Goal: Information Seeking & Learning: Learn about a topic

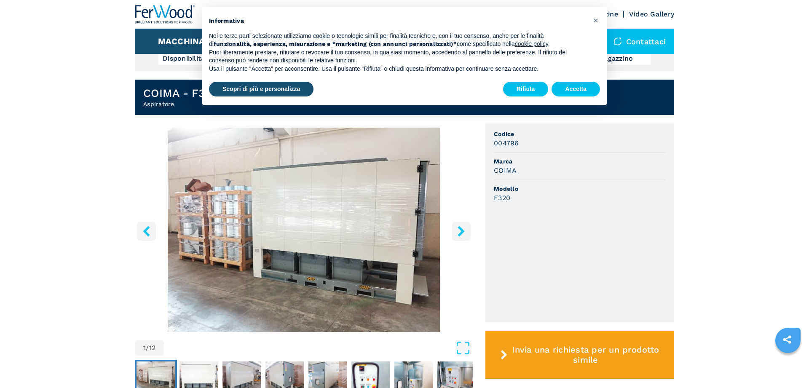
scroll to position [258, 0]
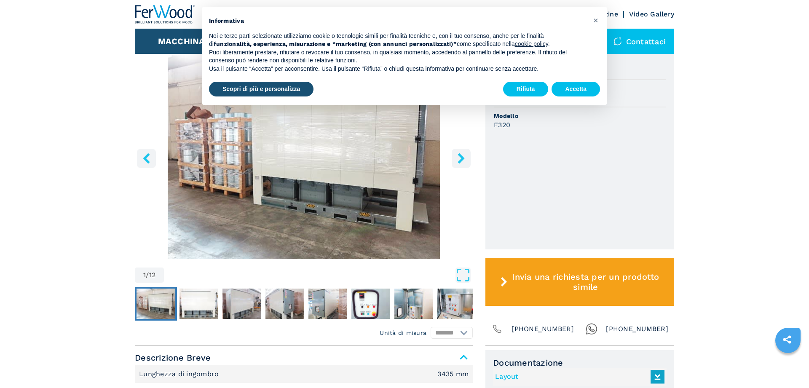
click at [323, 214] on img "Go to Slide 1" at bounding box center [304, 157] width 338 height 204
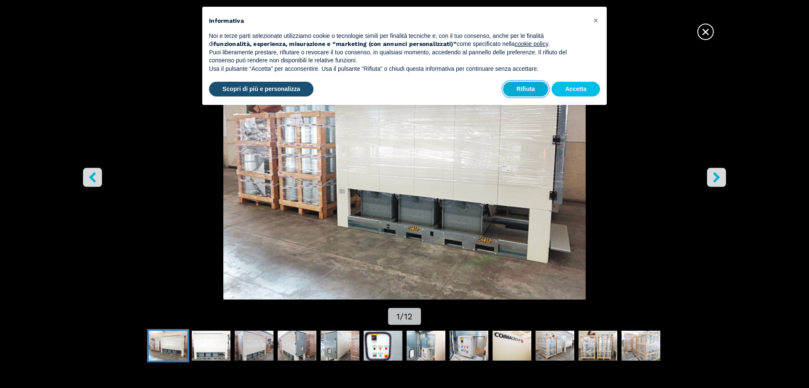
click at [527, 86] on button "Rifiuta" at bounding box center [526, 89] width 46 height 15
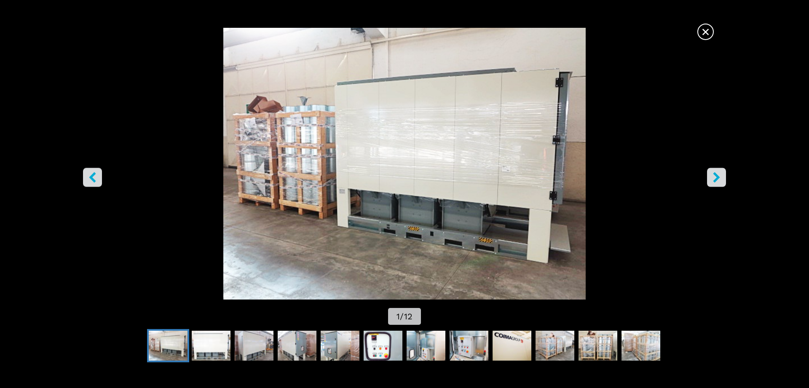
click at [724, 176] on button "right-button" at bounding box center [716, 177] width 19 height 19
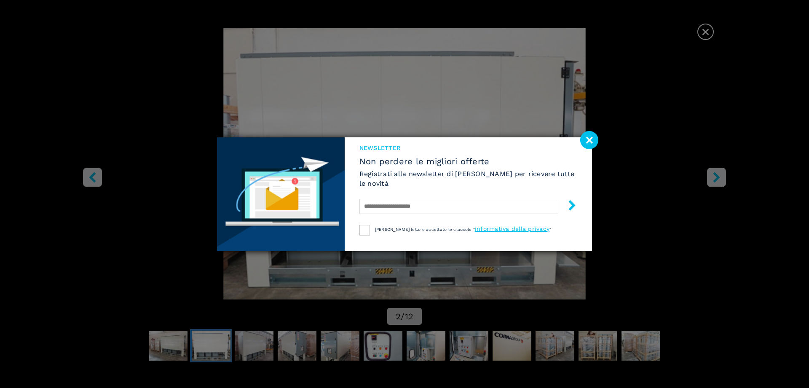
click at [584, 140] on image at bounding box center [590, 140] width 18 height 18
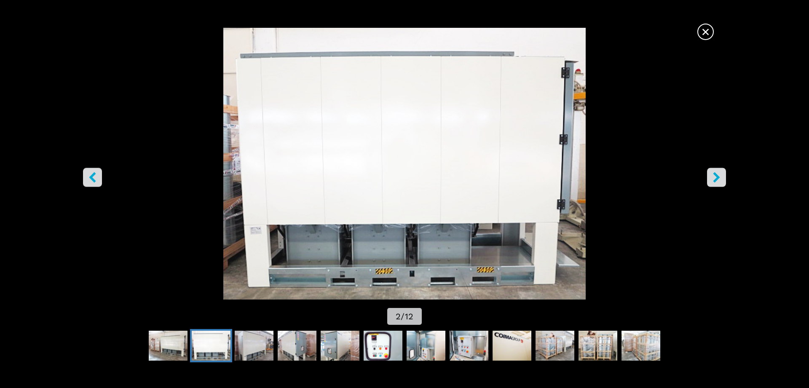
click at [708, 175] on button "right-button" at bounding box center [716, 177] width 19 height 19
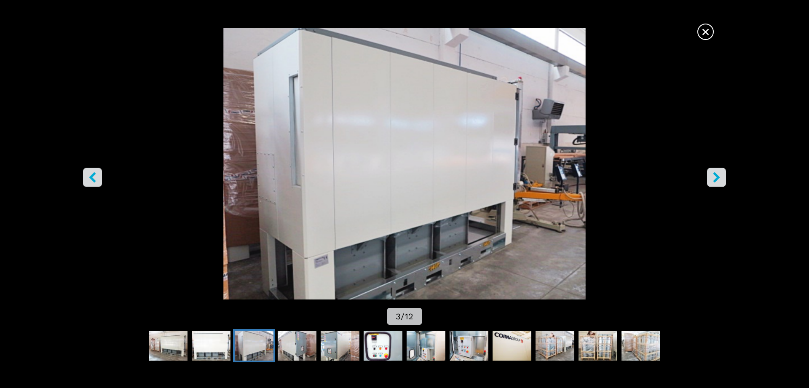
click at [715, 176] on icon "right-button" at bounding box center [717, 177] width 11 height 11
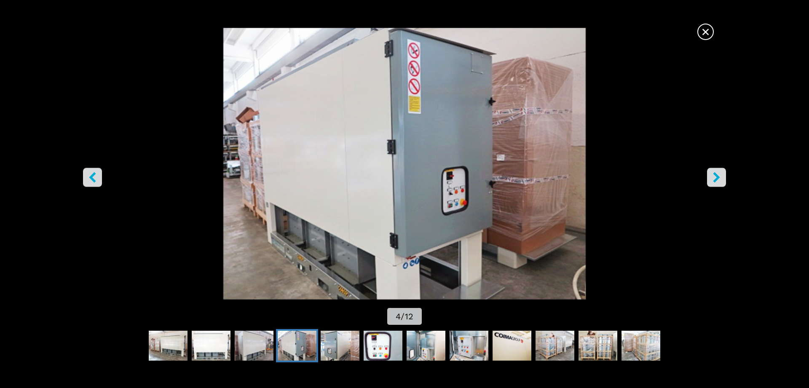
click at [715, 176] on icon "right-button" at bounding box center [717, 177] width 11 height 11
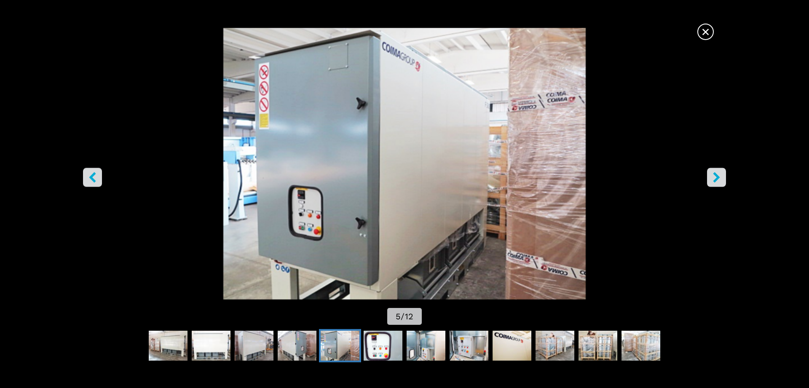
click at [715, 176] on icon "right-button" at bounding box center [717, 177] width 11 height 11
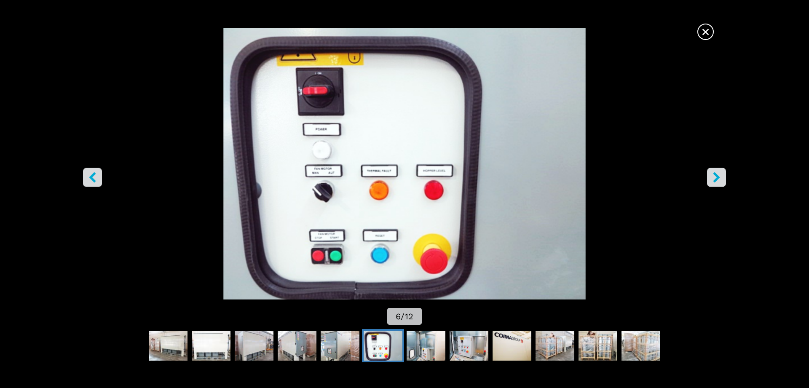
click at [715, 176] on icon "right-button" at bounding box center [717, 177] width 11 height 11
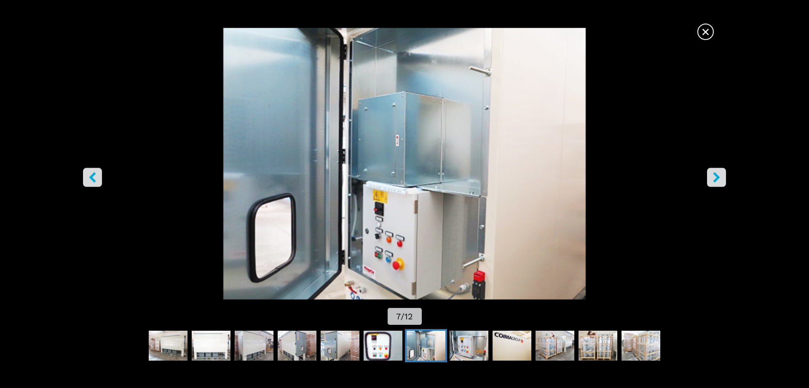
click at [91, 181] on icon "left-button" at bounding box center [92, 177] width 11 height 11
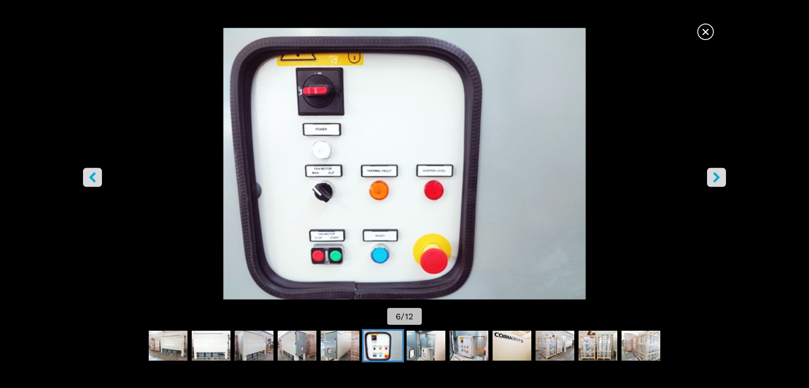
click at [713, 175] on icon "right-button" at bounding box center [717, 177] width 11 height 11
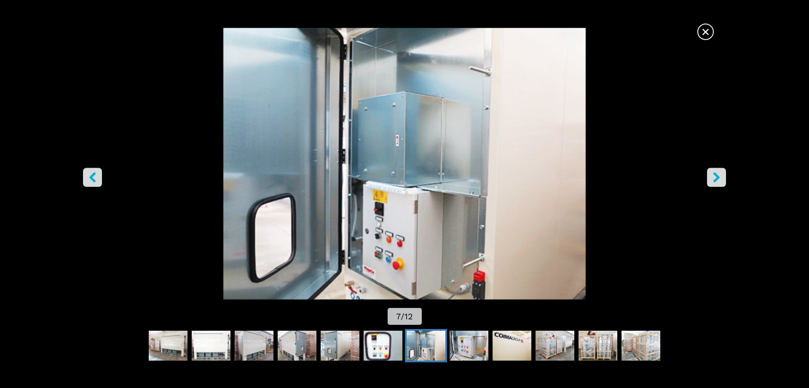
click at [715, 180] on icon "right-button" at bounding box center [716, 177] width 7 height 11
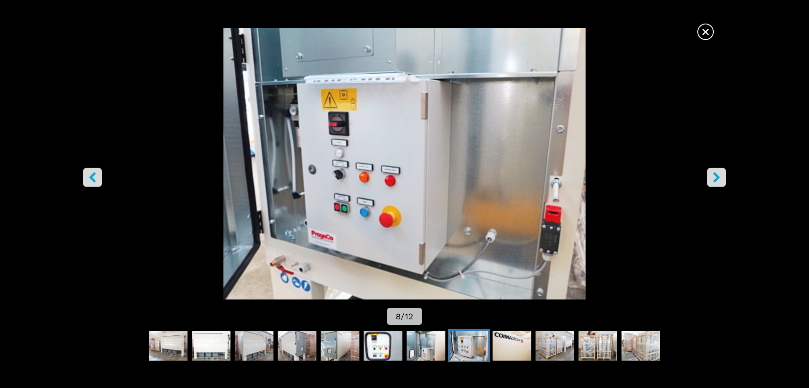
click at [721, 177] on icon "right-button" at bounding box center [717, 177] width 11 height 11
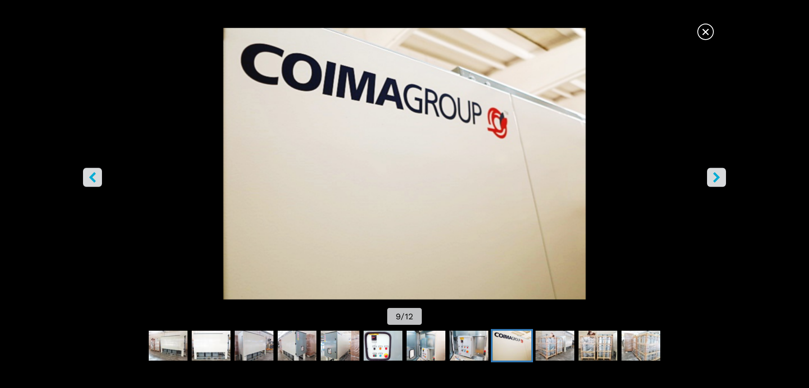
click at [721, 177] on icon "right-button" at bounding box center [717, 177] width 11 height 11
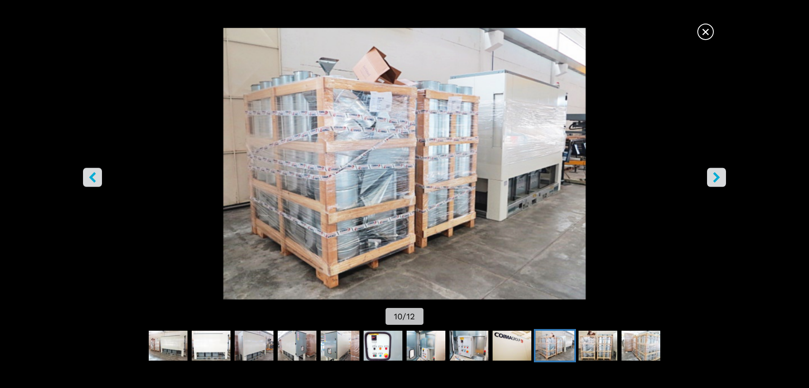
click at [721, 177] on icon "right-button" at bounding box center [717, 177] width 11 height 11
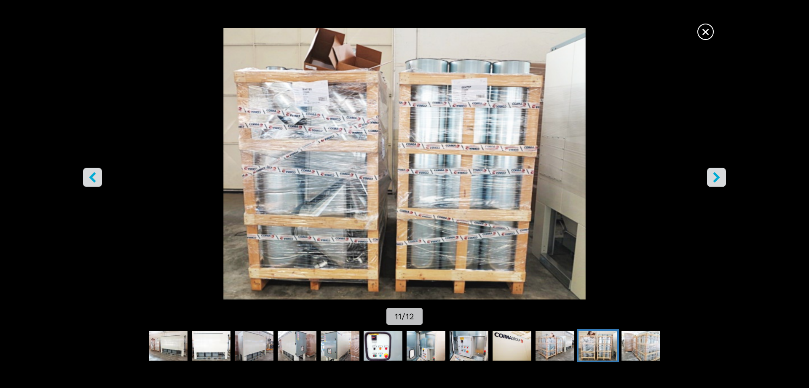
click at [721, 177] on icon "right-button" at bounding box center [717, 177] width 11 height 11
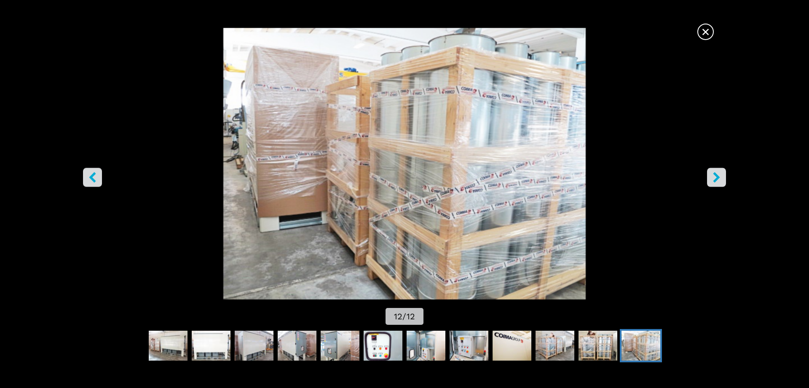
click at [721, 177] on icon "right-button" at bounding box center [717, 177] width 11 height 11
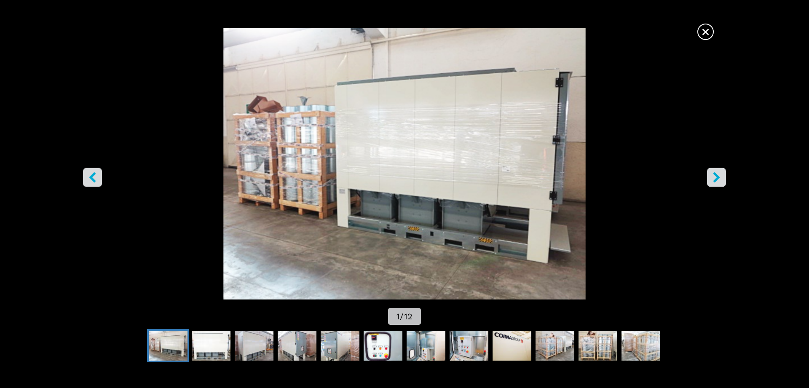
click at [720, 177] on icon "right-button" at bounding box center [717, 177] width 11 height 11
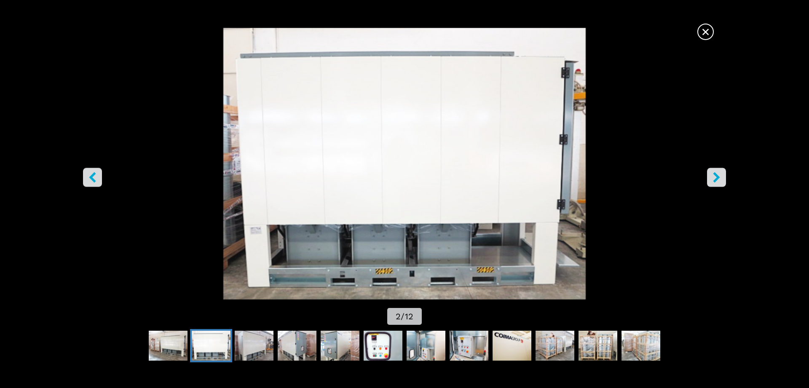
click at [699, 36] on span "×" at bounding box center [706, 30] width 15 height 15
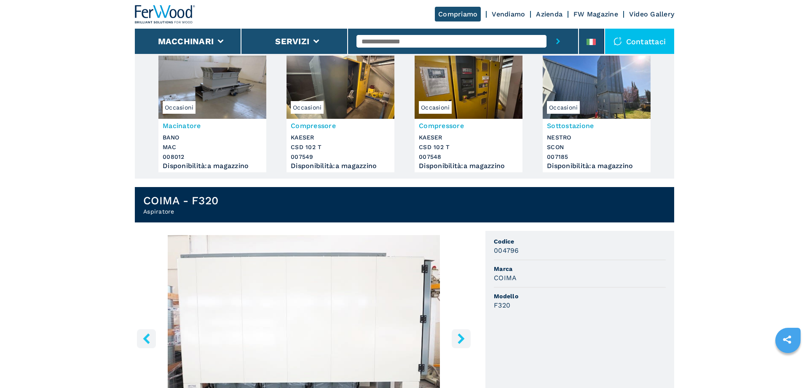
scroll to position [0, 0]
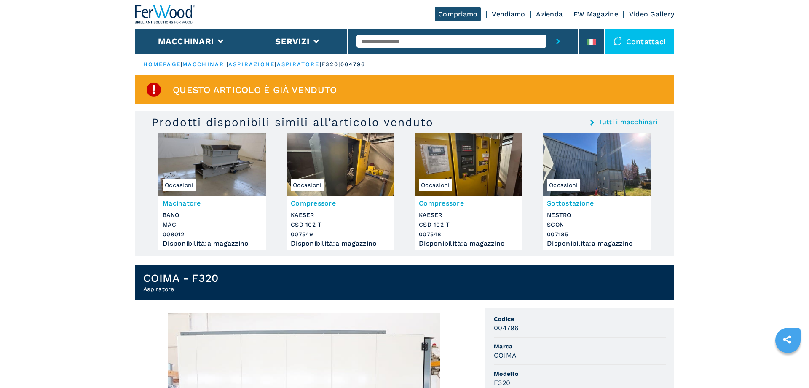
click at [556, 13] on link "Azienda" at bounding box center [549, 14] width 27 height 8
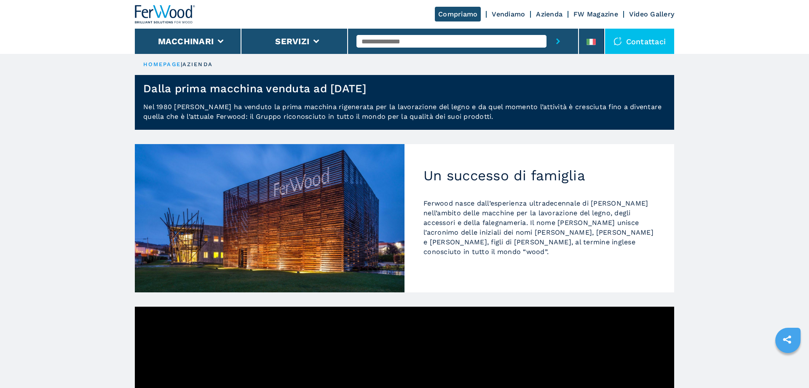
click at [559, 15] on link "Azienda" at bounding box center [549, 14] width 27 height 8
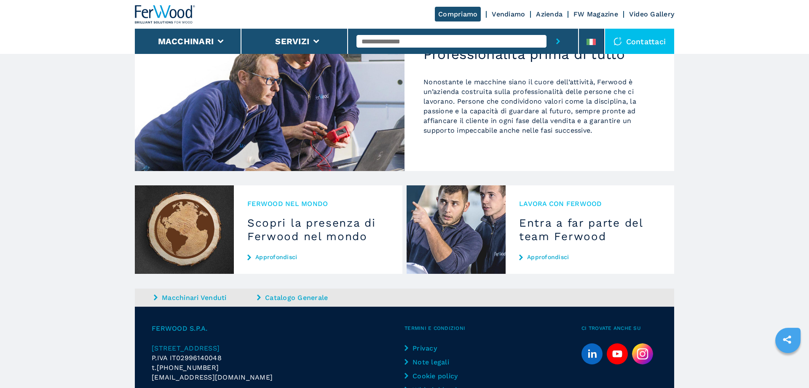
scroll to position [800, 0]
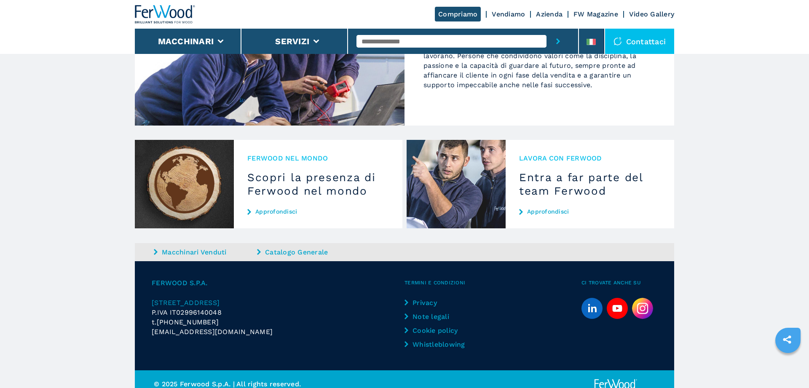
click at [272, 177] on h3 "Scopri la presenza di Ferwood nel mondo" at bounding box center [318, 184] width 142 height 27
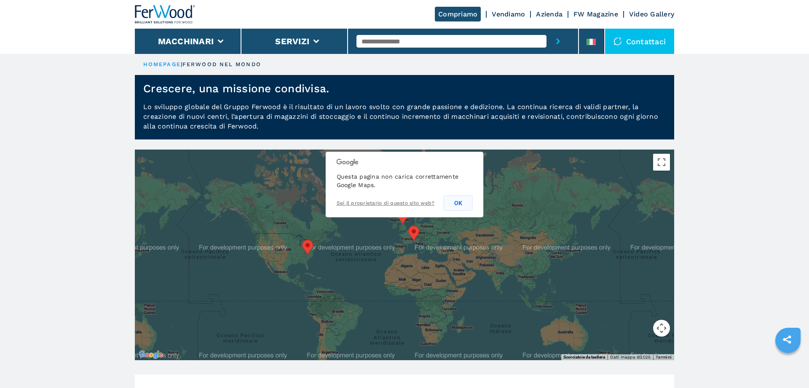
click at [464, 207] on button "OK" at bounding box center [458, 203] width 29 height 15
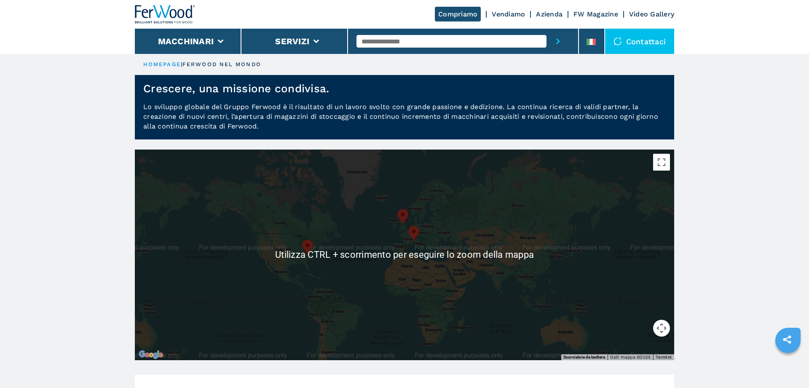
click at [520, 258] on div at bounding box center [405, 255] width 540 height 211
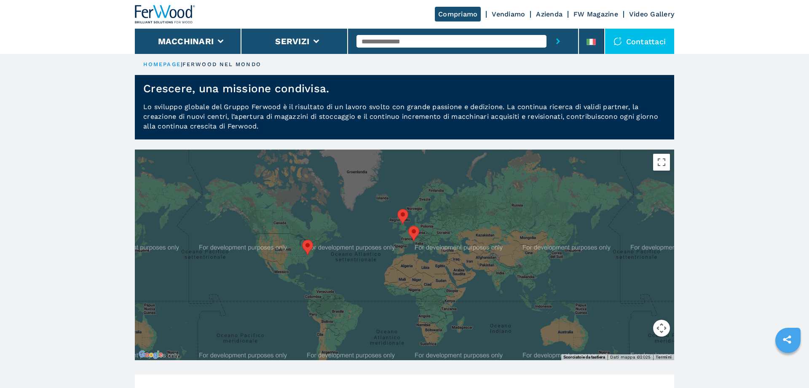
click at [514, 15] on link "Vendiamo" at bounding box center [508, 14] width 33 height 8
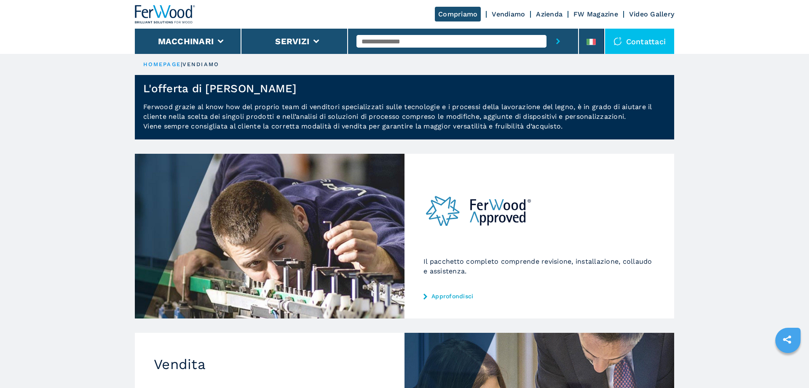
click at [552, 13] on link "Azienda" at bounding box center [549, 14] width 27 height 8
